Goal: Check status: Check status

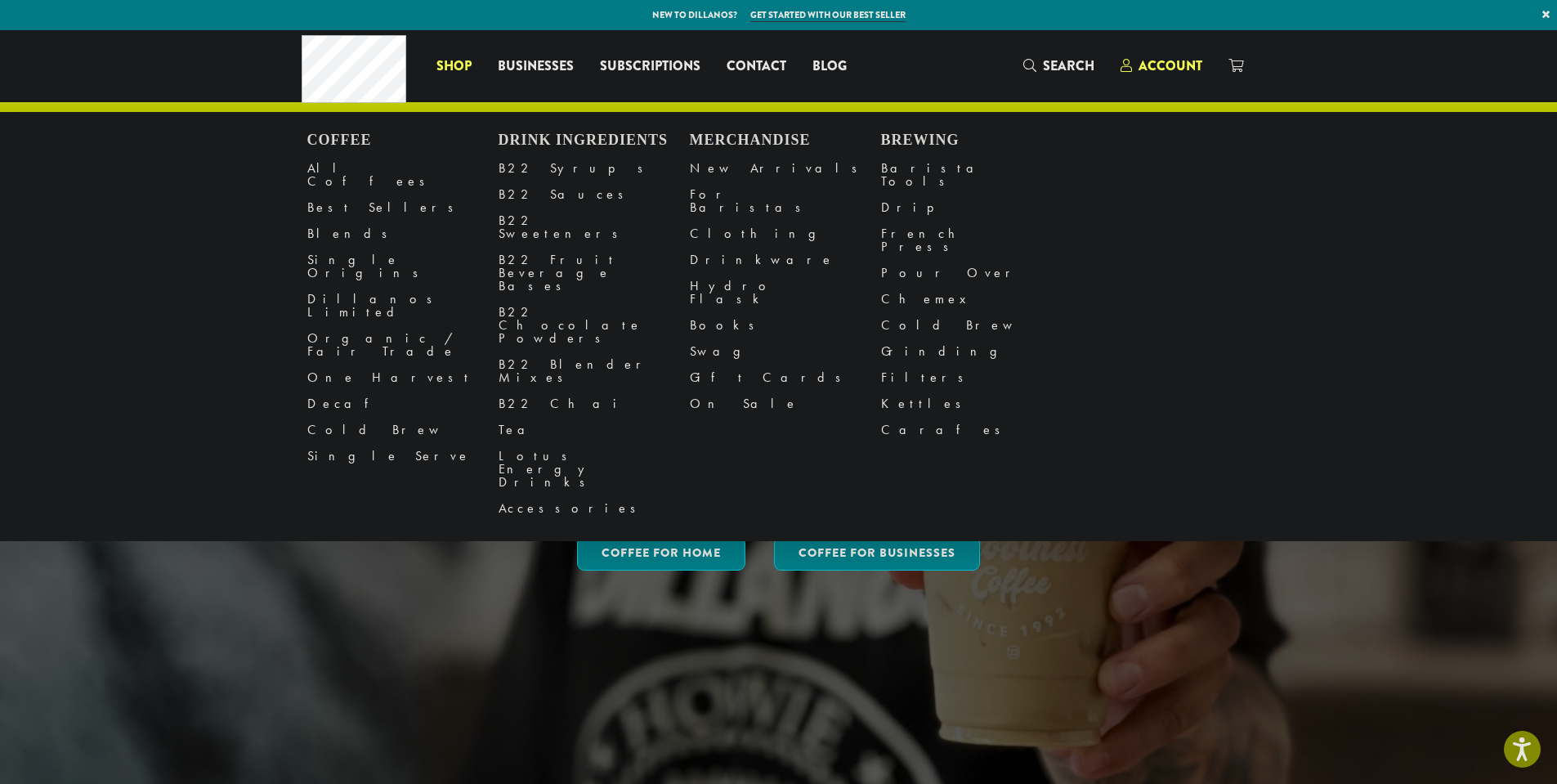
click at [1161, 56] on div "Coffee All Coffees Best Sellers Blends Single Origins Dillanos Limited Organic …" at bounding box center [779, 66] width 955 height 68
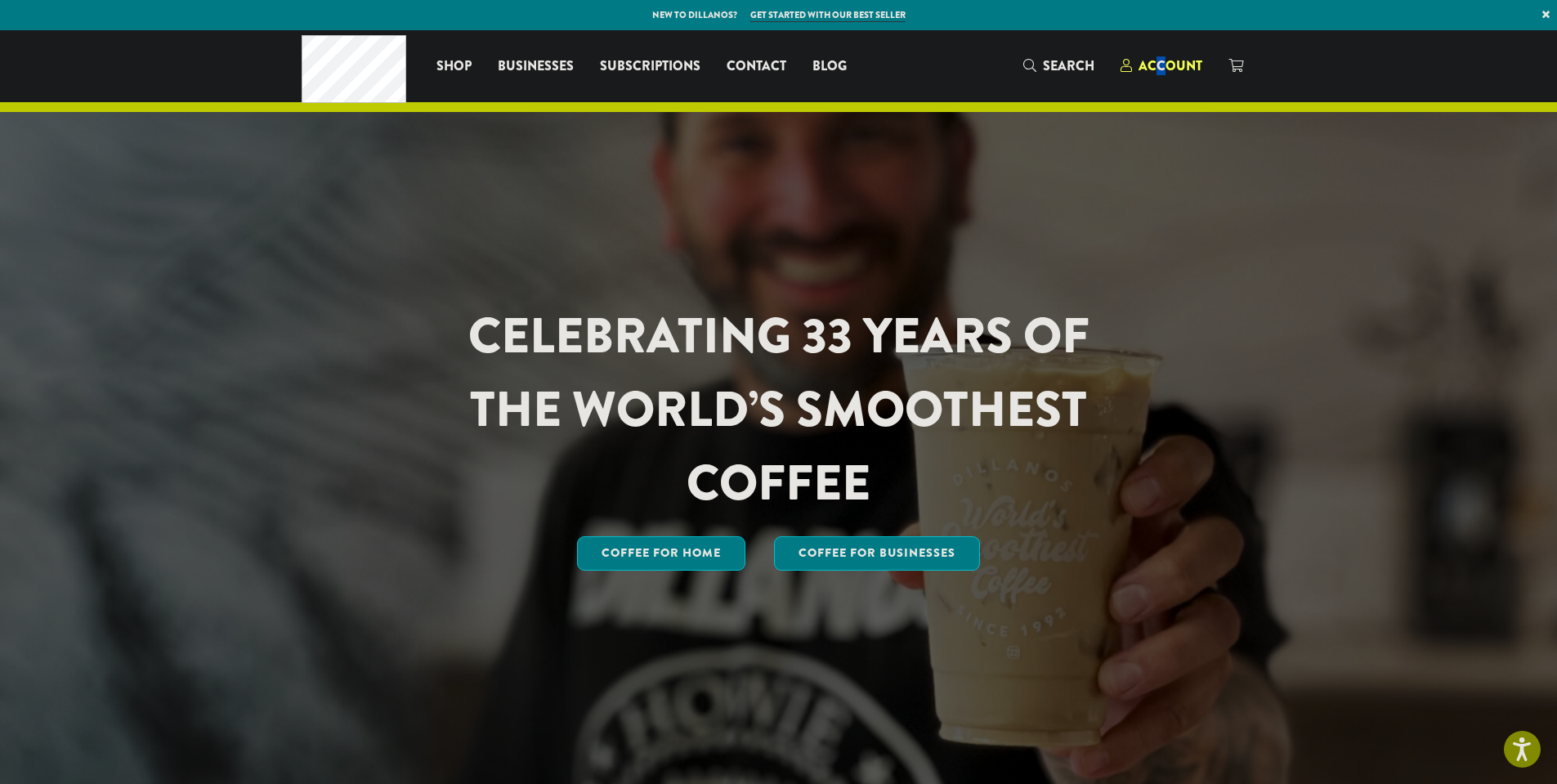
click at [1159, 58] on span "Account" at bounding box center [1170, 66] width 64 height 19
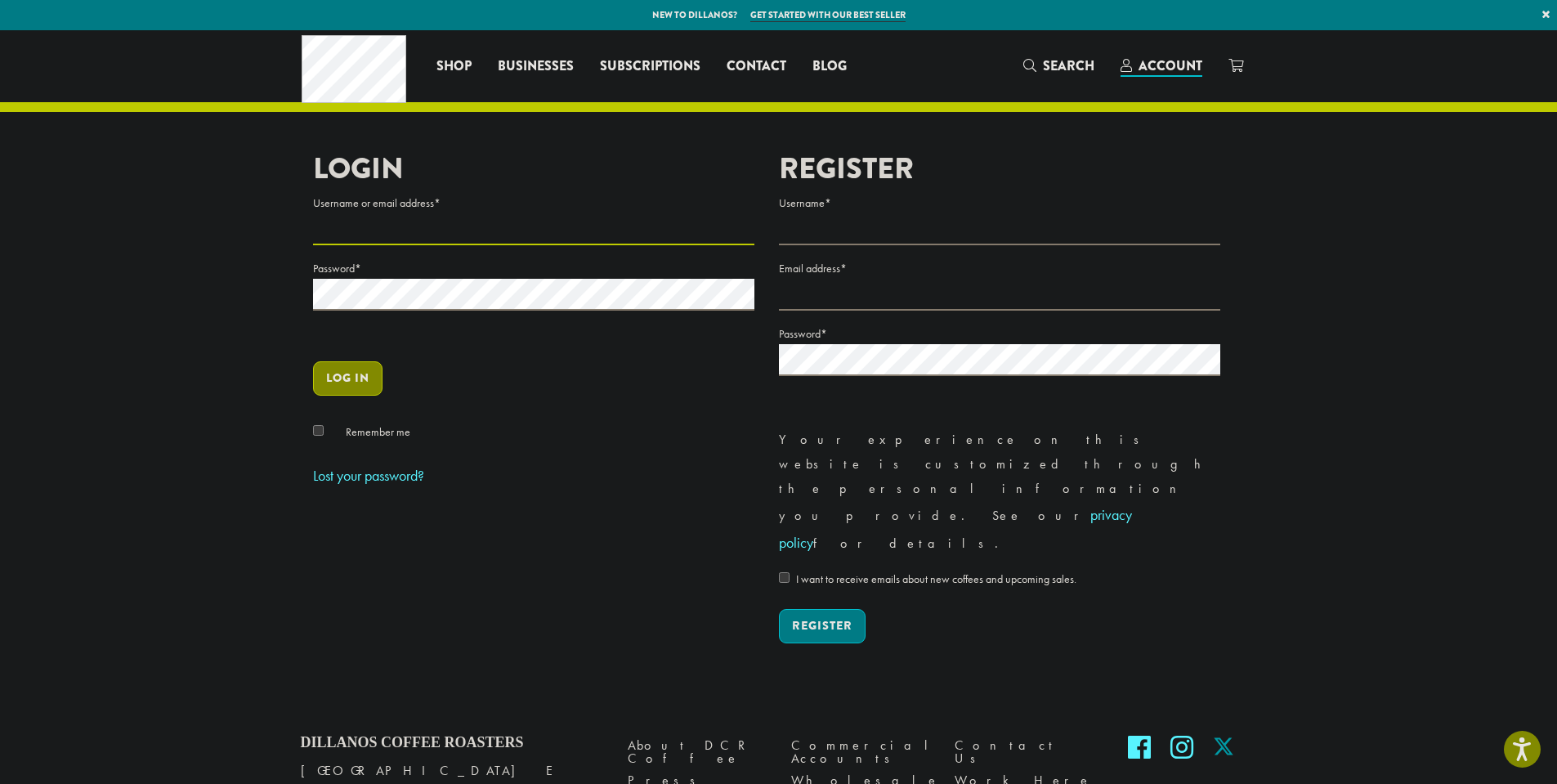
type input "**********"
click at [360, 378] on button "Log in" at bounding box center [348, 378] width 70 height 34
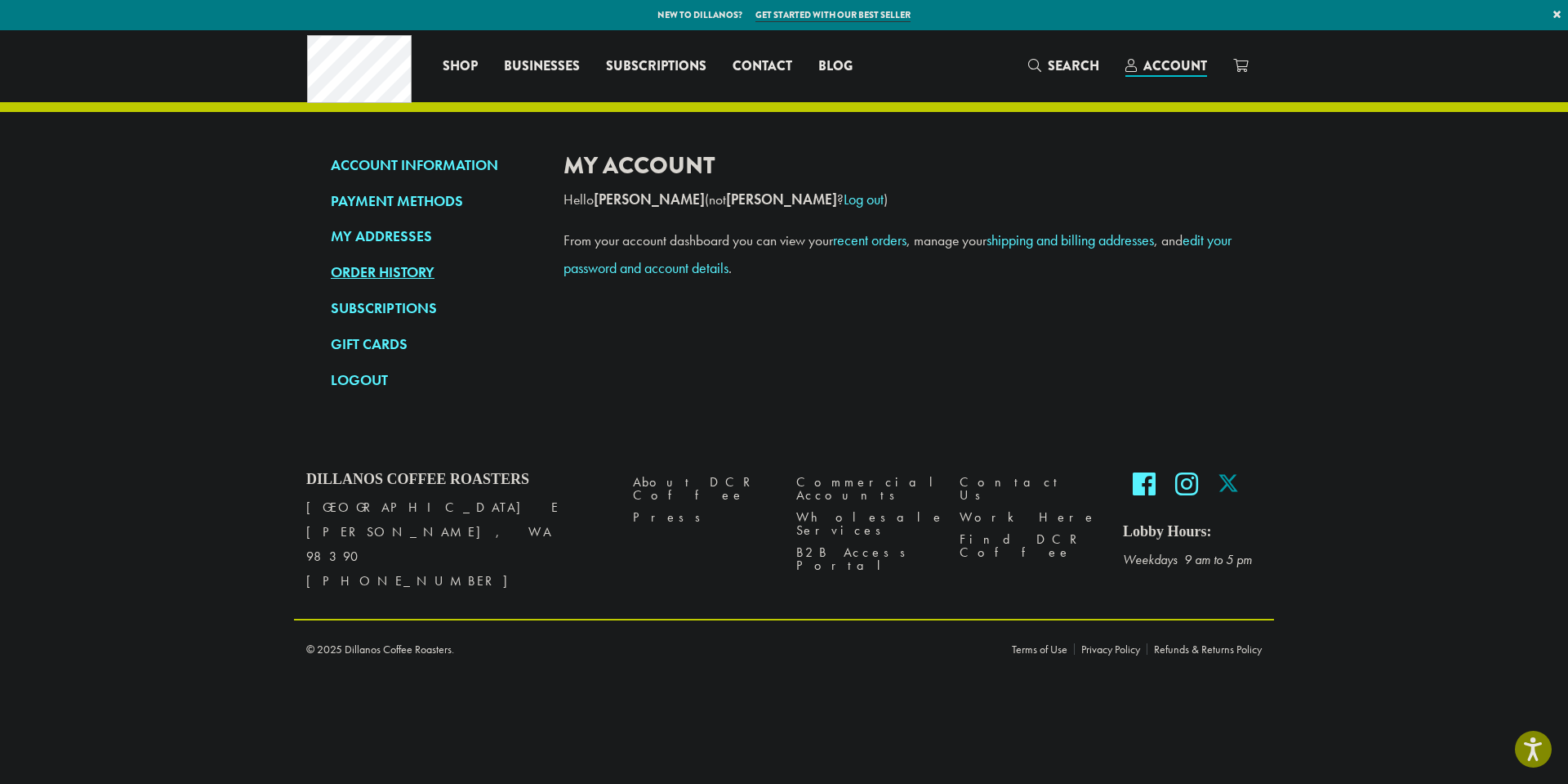
click at [403, 270] on link "ORDER HISTORY" at bounding box center [435, 272] width 208 height 27
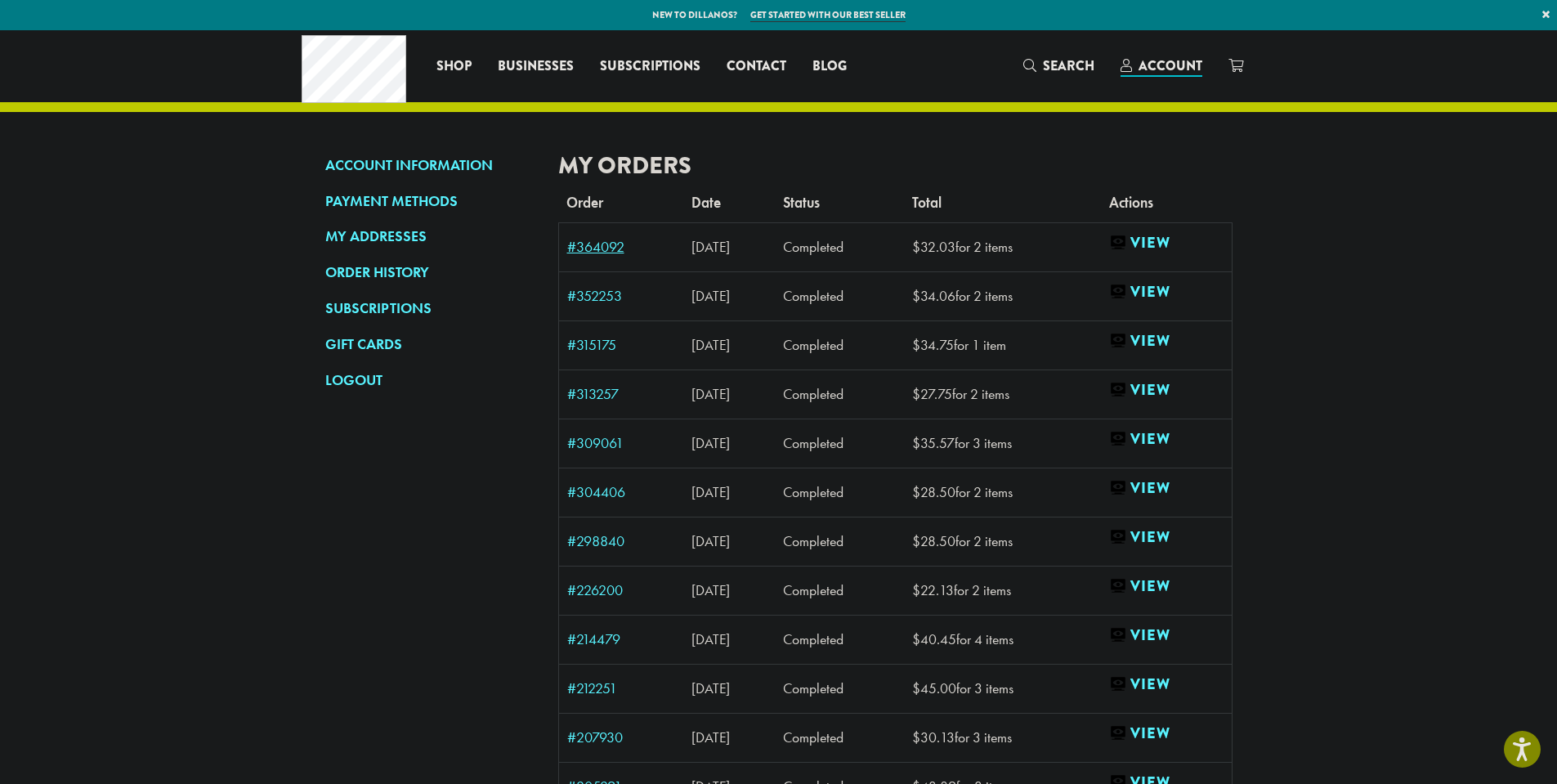
click at [601, 244] on link "#364092" at bounding box center [621, 247] width 109 height 15
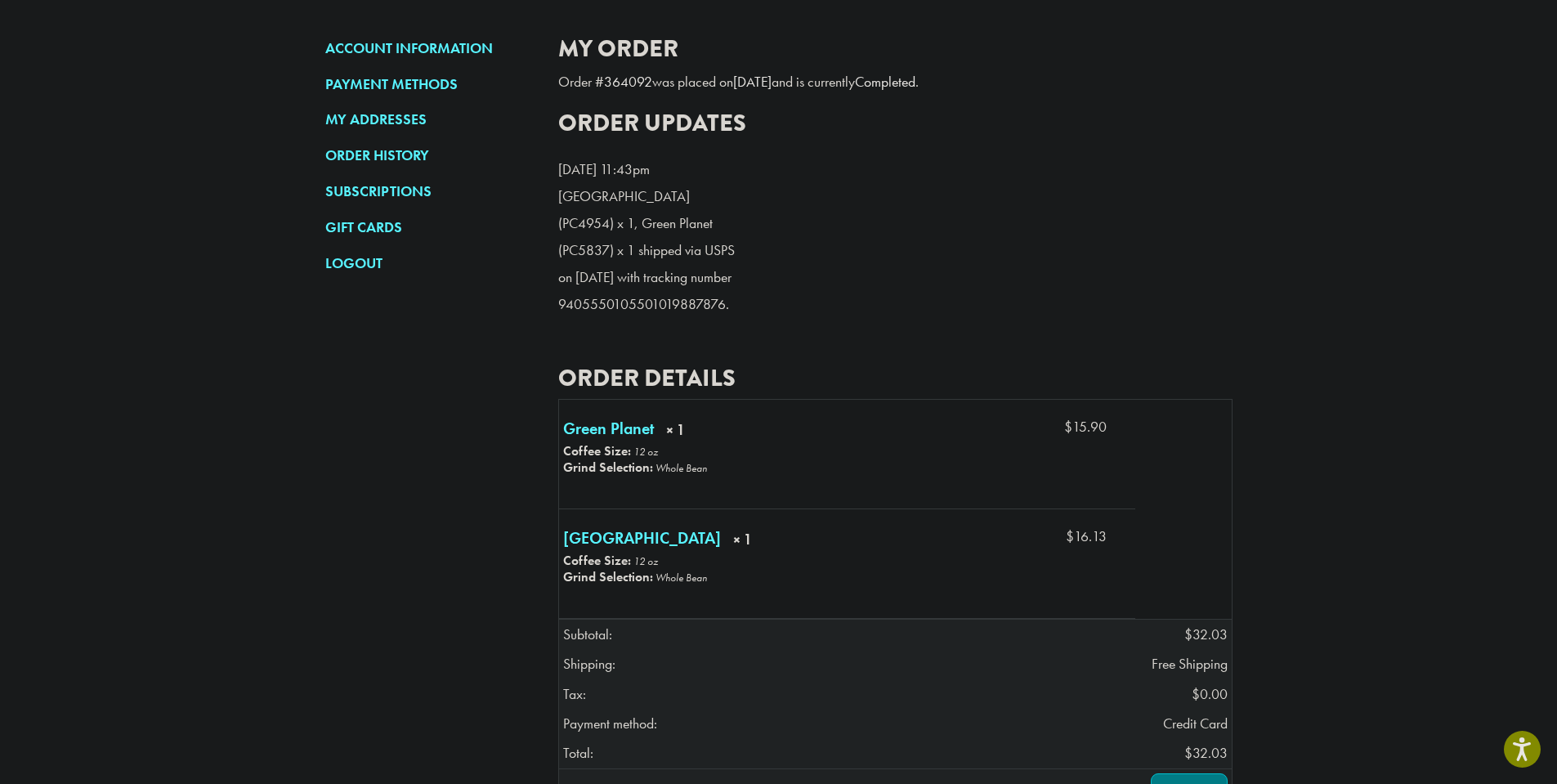
scroll to position [245, 0]
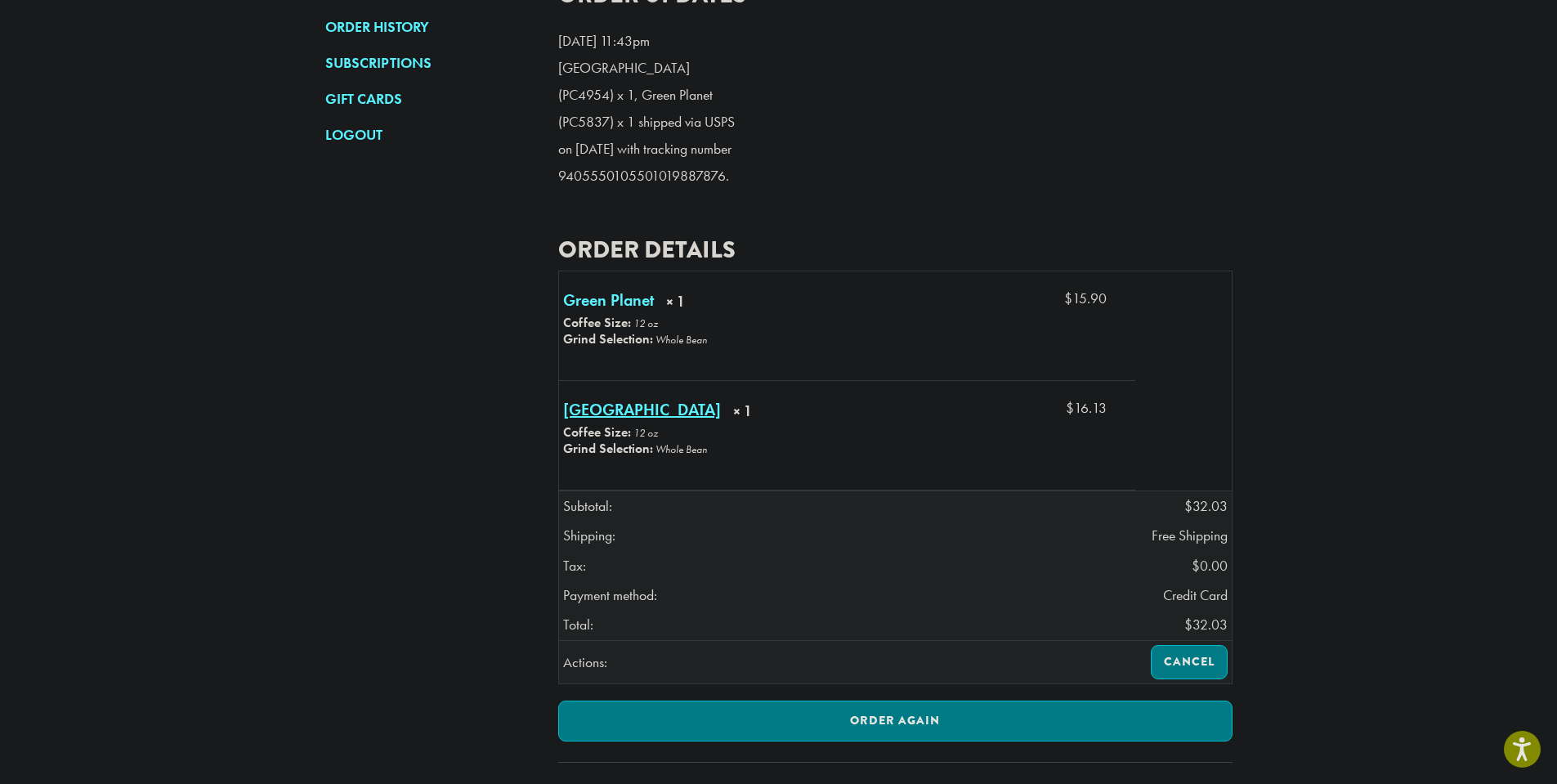
click at [610, 422] on link "[GEOGRAPHIC_DATA] × 1" at bounding box center [642, 409] width 158 height 25
